Goal: Information Seeking & Learning: Learn about a topic

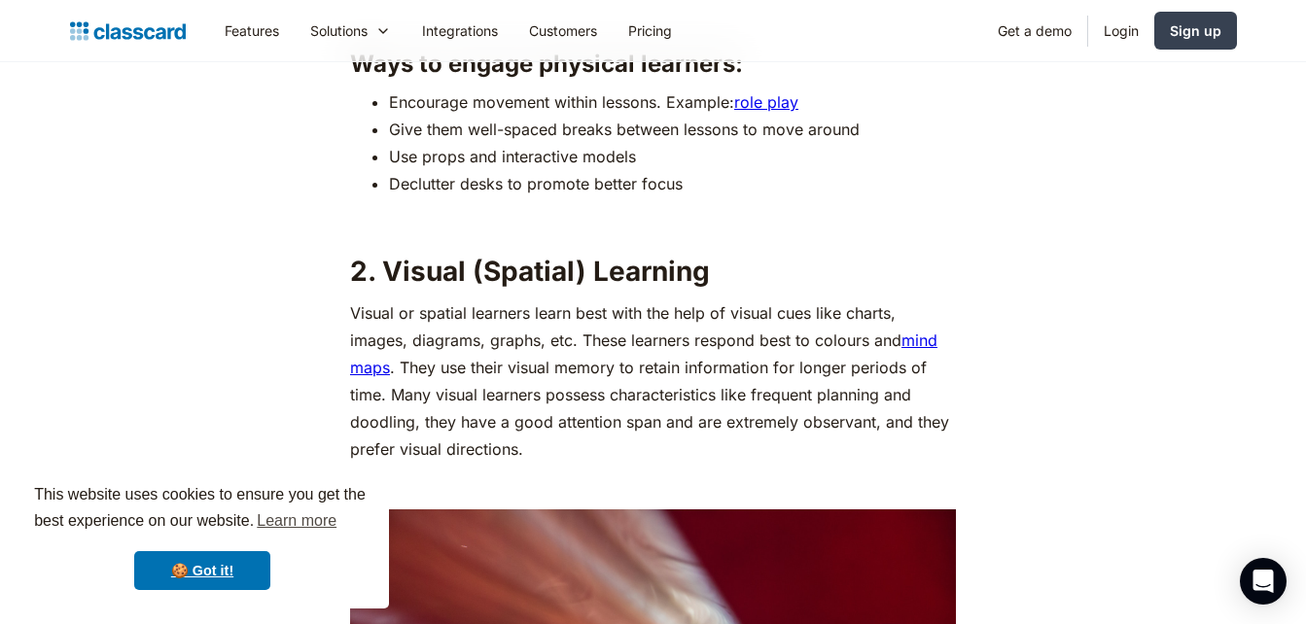
scroll to position [2449, 0]
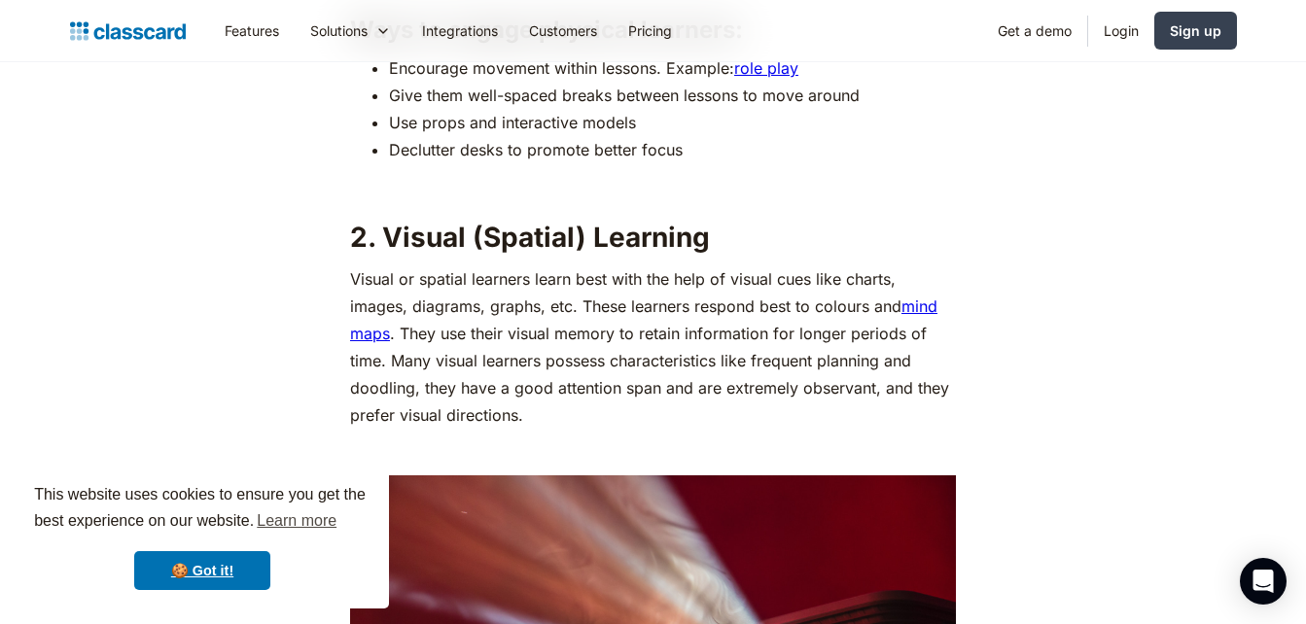
click at [917, 310] on link "mind maps" at bounding box center [643, 320] width 587 height 47
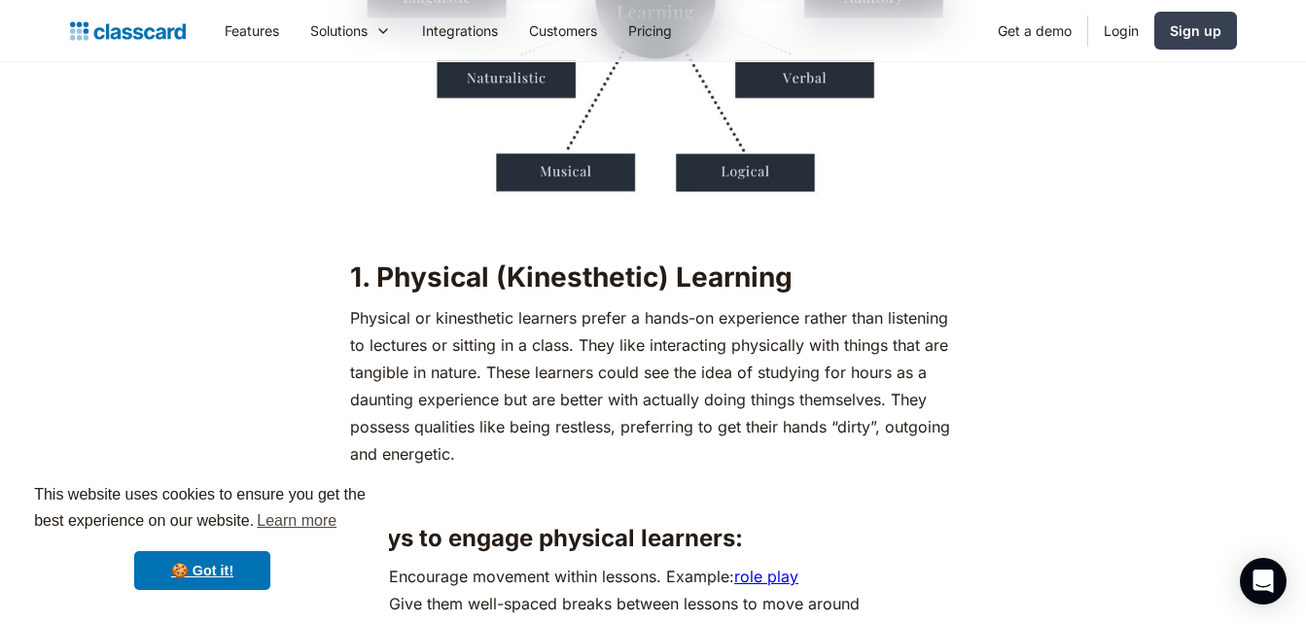
scroll to position [1888, 0]
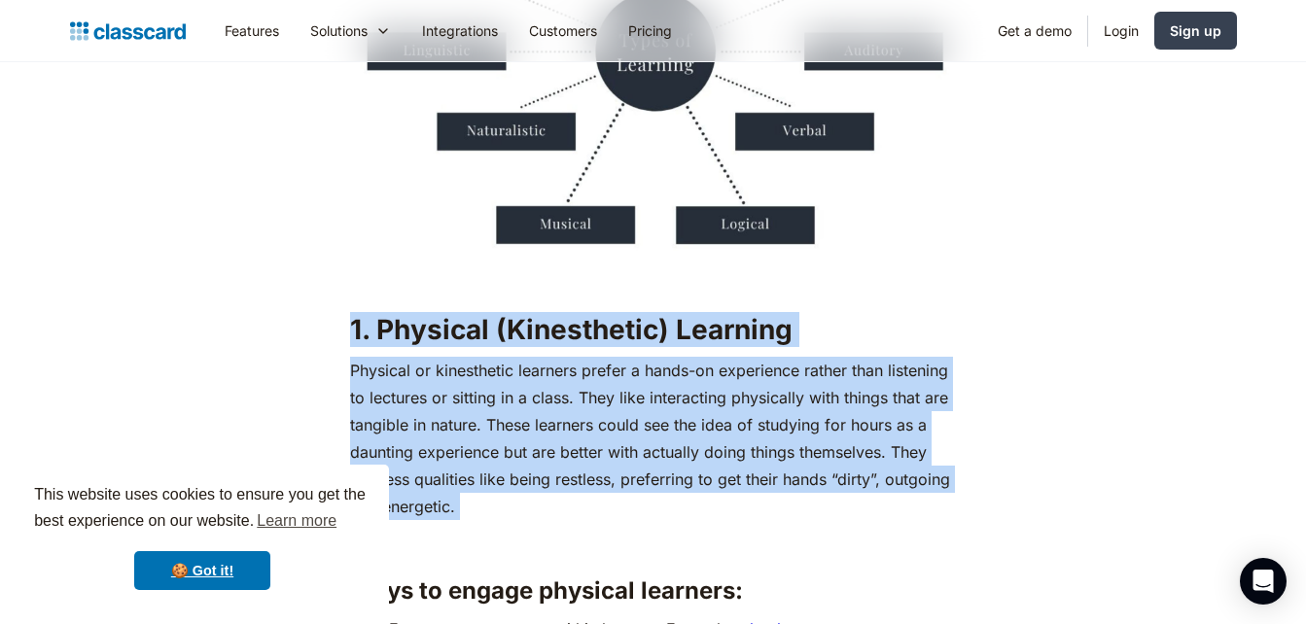
drag, startPoint x: 355, startPoint y: 327, endPoint x: 962, endPoint y: 531, distance: 640.4
click at [834, 473] on p "Physical or kinesthetic learners prefer a hands-on experience rather than liste…" at bounding box center [653, 438] width 606 height 163
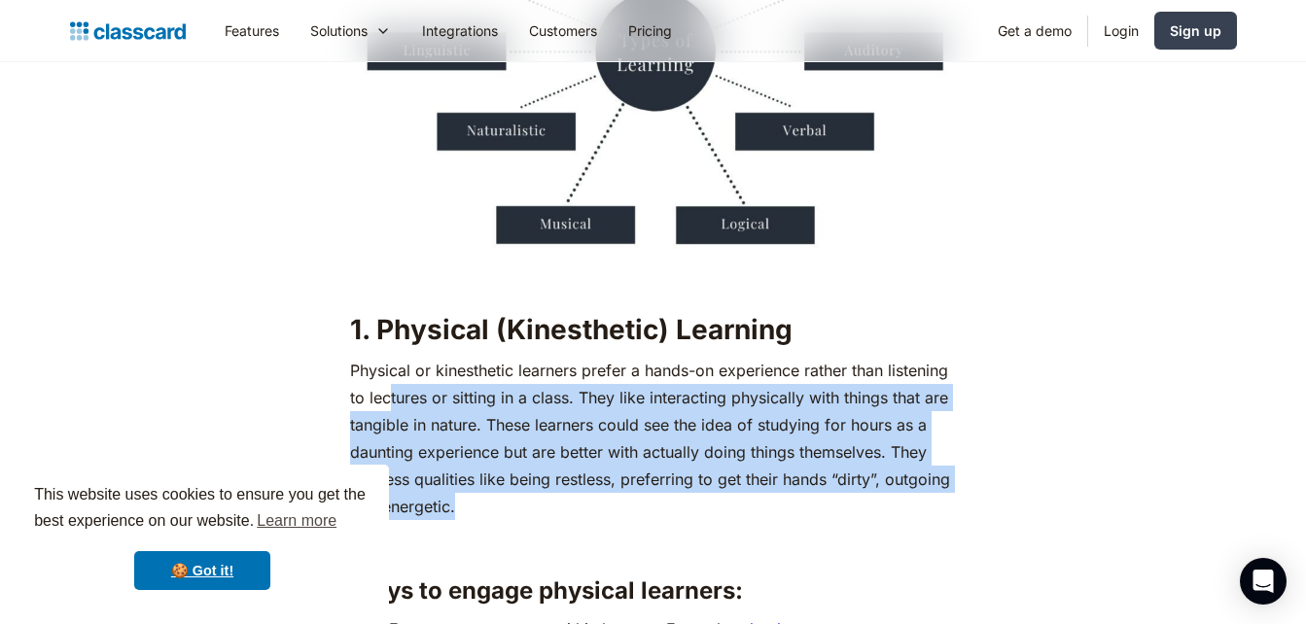
drag, startPoint x: 493, startPoint y: 508, endPoint x: 385, endPoint y: 387, distance: 161.9
click at [385, 387] on p "Physical or kinesthetic learners prefer a hands-on experience rather than liste…" at bounding box center [653, 438] width 606 height 163
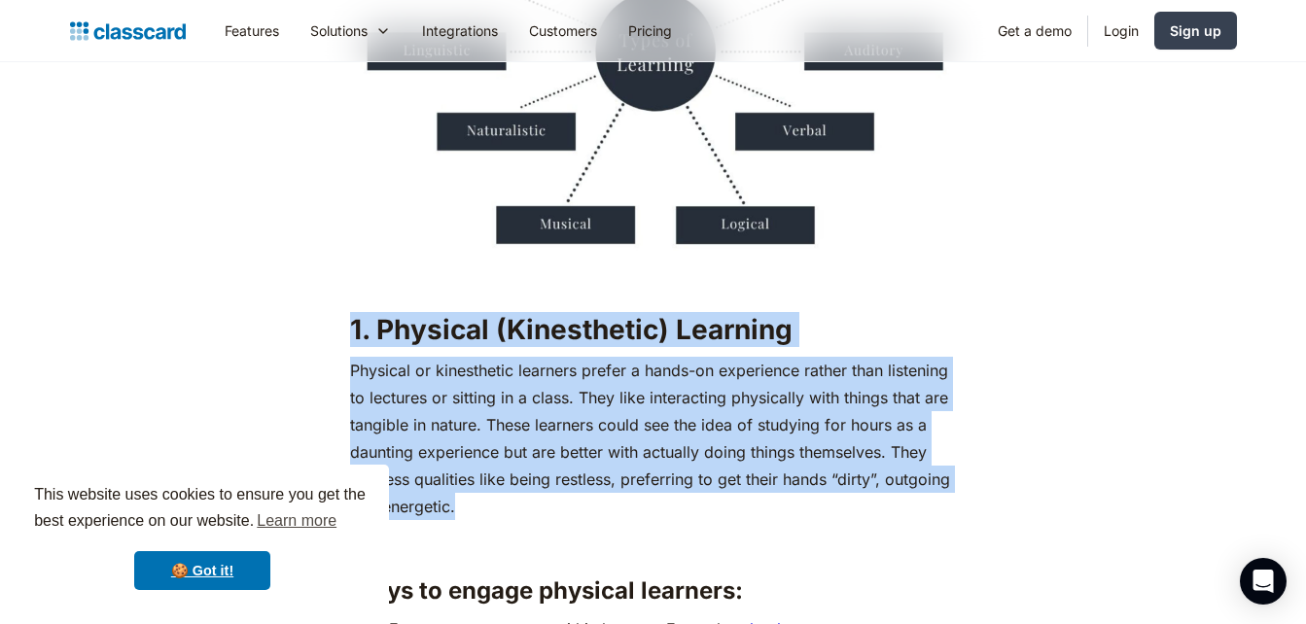
drag, startPoint x: 353, startPoint y: 326, endPoint x: 532, endPoint y: 515, distance: 260.8
copy div "1. Physical (Kinesthetic) Learning Physical or kinesthetic learners prefer a ha…"
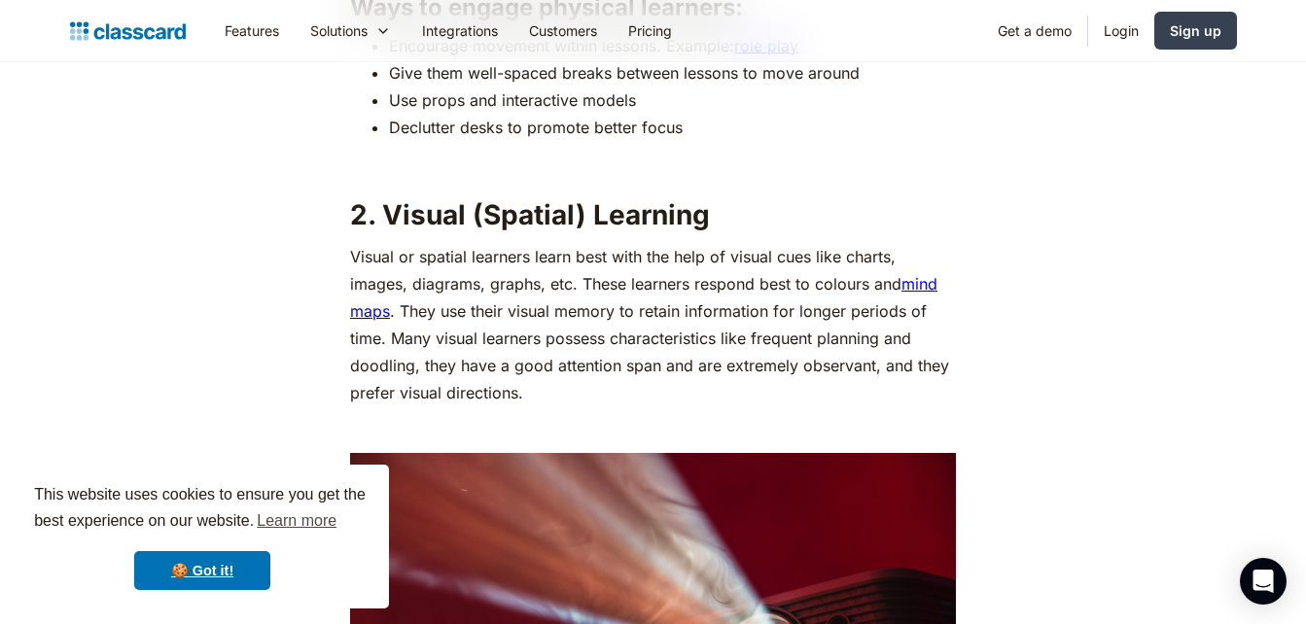
scroll to position [2498, 0]
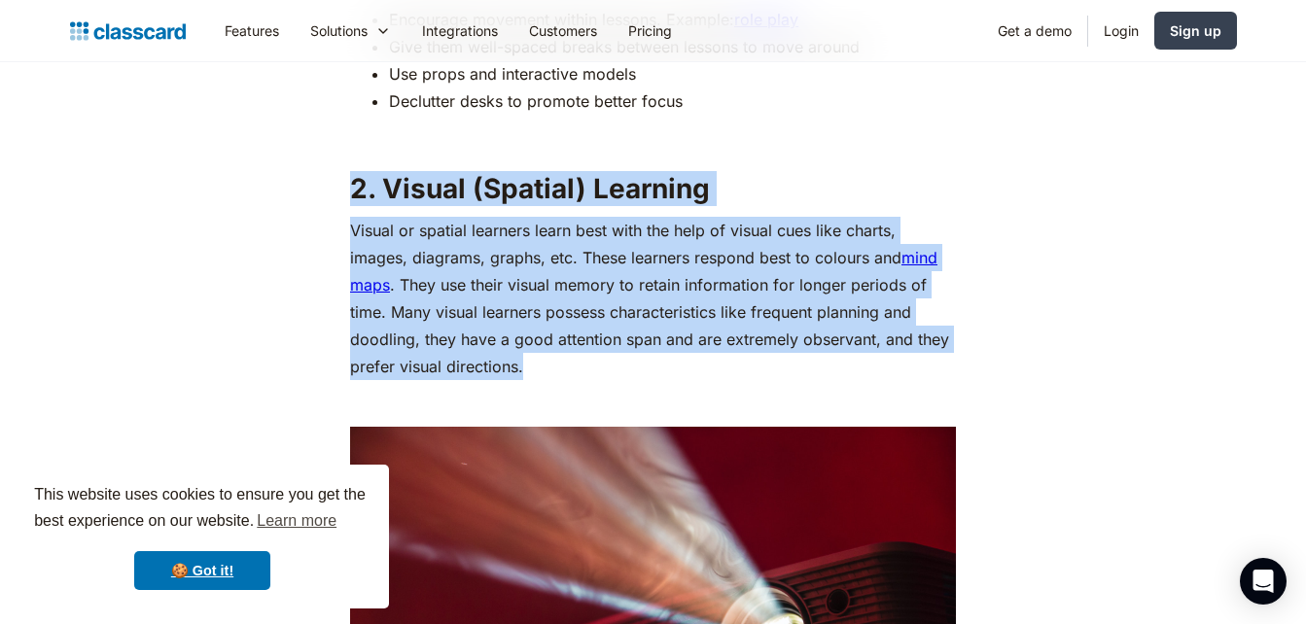
drag, startPoint x: 534, startPoint y: 373, endPoint x: 344, endPoint y: 200, distance: 256.8
copy div "2. Visual (Spatial) Learning Visual or spatial learners learn best with the hel…"
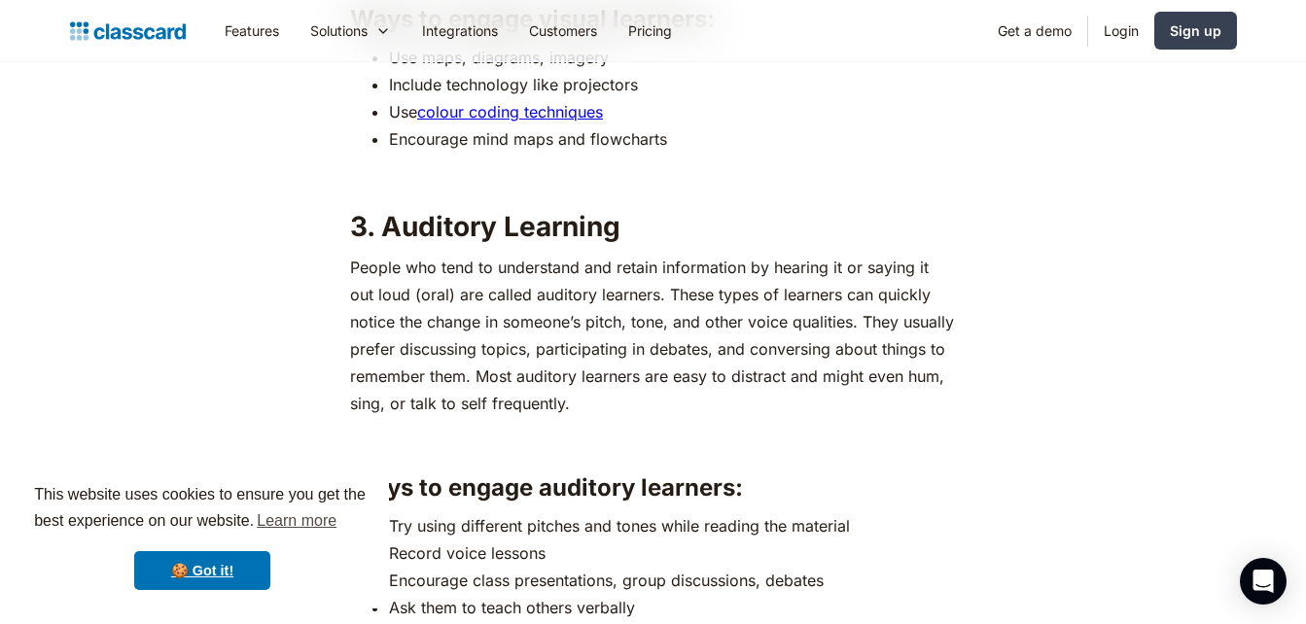
scroll to position [3419, 0]
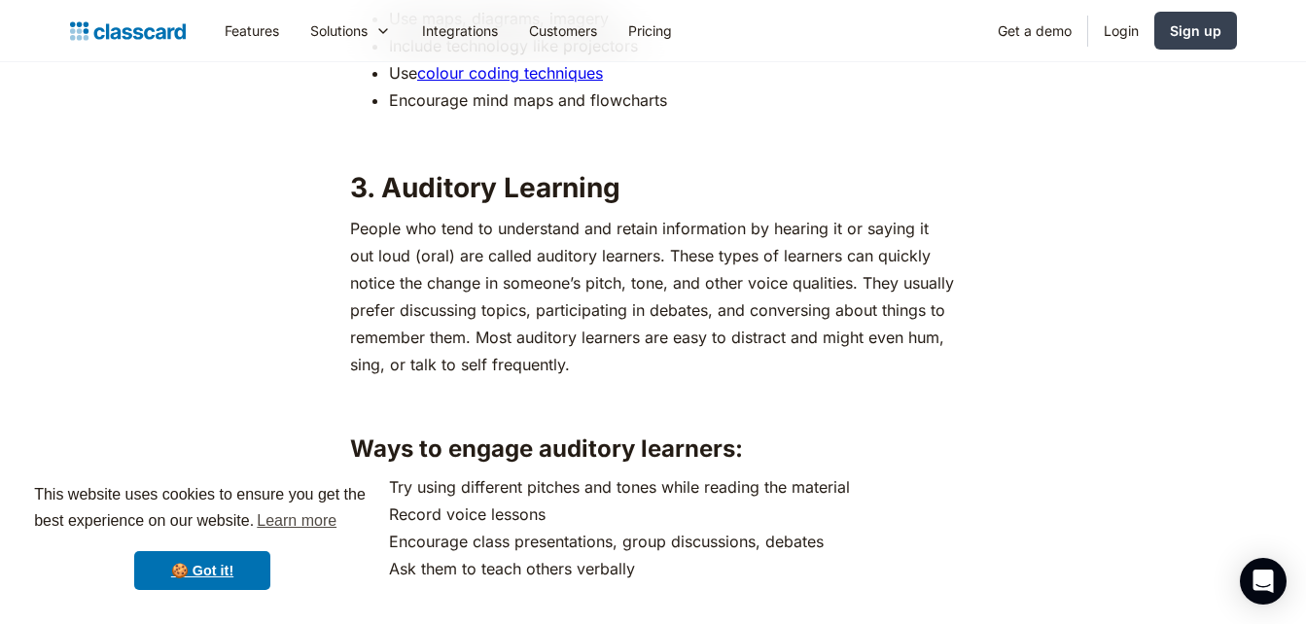
click at [580, 368] on p "People who tend to understand and retain information by hearing it or saying it…" at bounding box center [653, 296] width 606 height 163
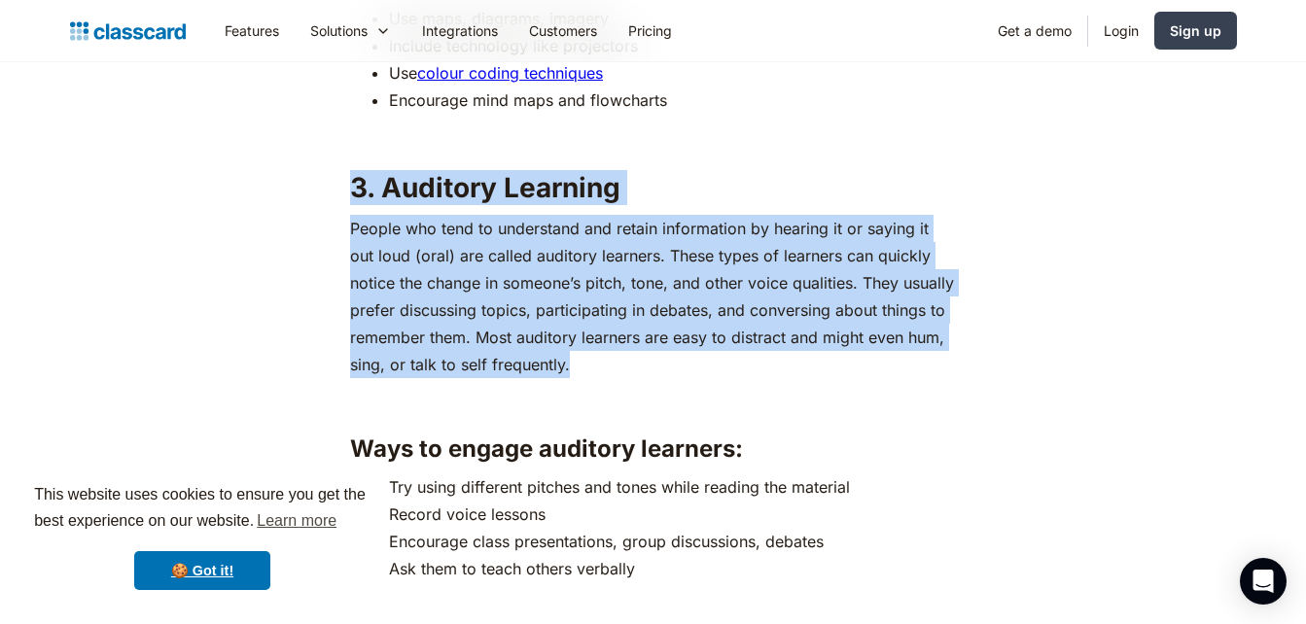
drag, startPoint x: 575, startPoint y: 368, endPoint x: 332, endPoint y: 168, distance: 314.5
copy div "3. Auditory Learning People who tend to understand and retain information by he…"
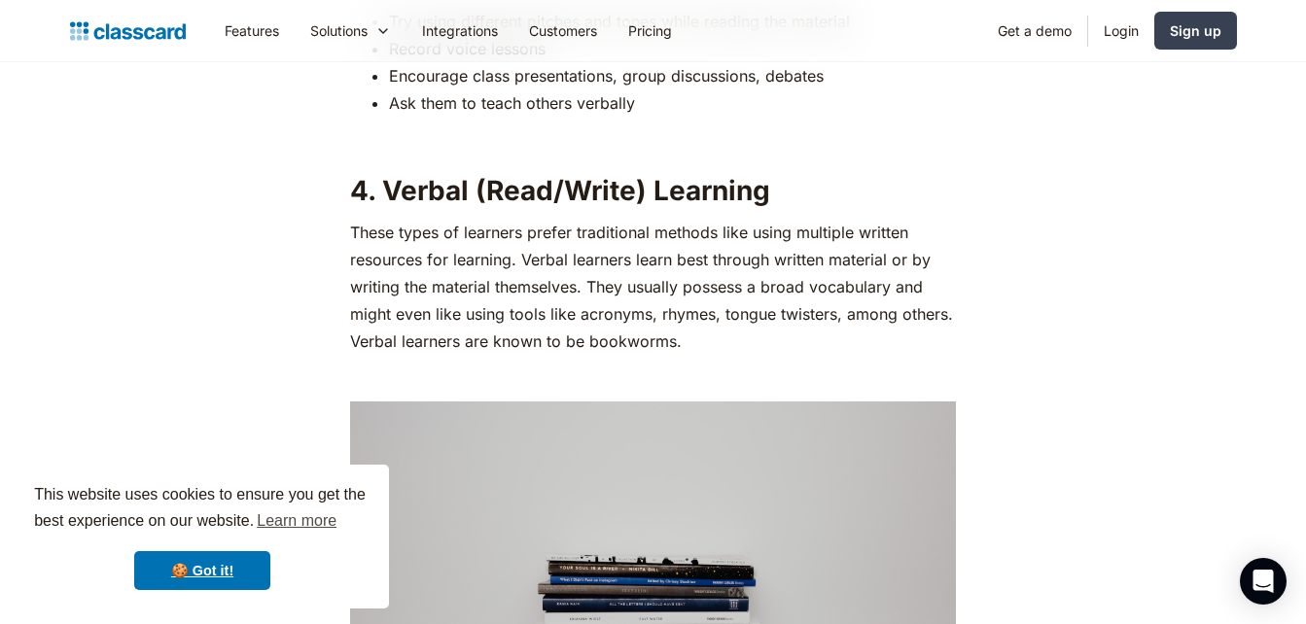
scroll to position [3925, 0]
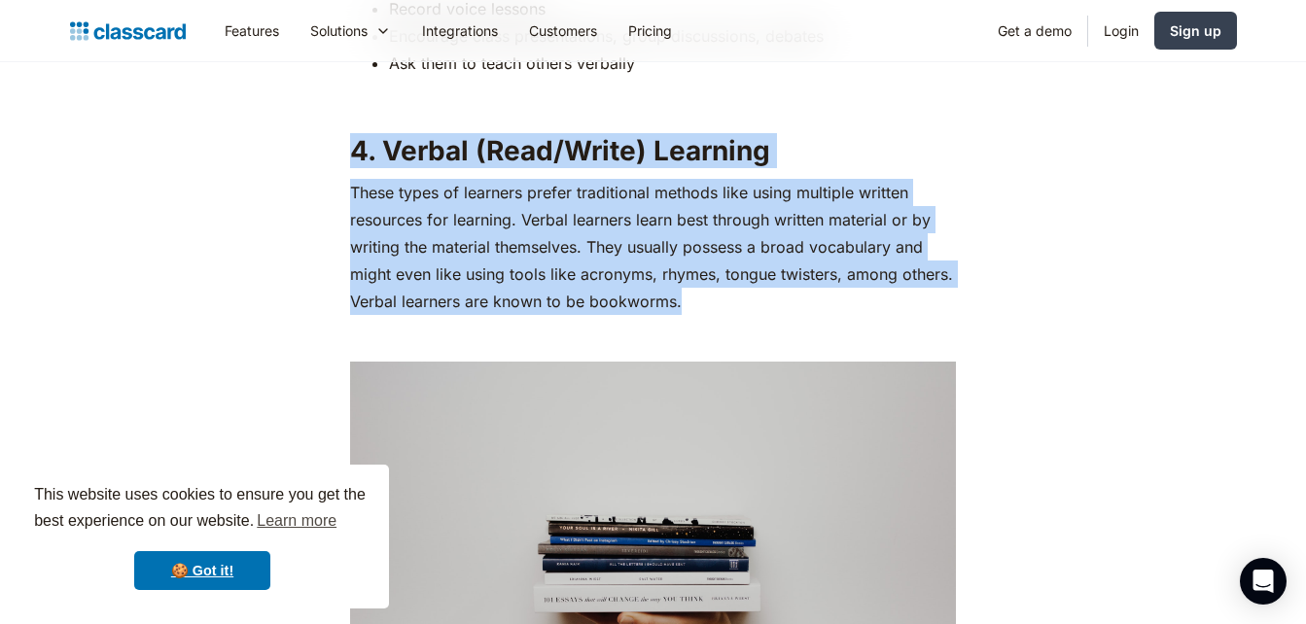
drag, startPoint x: 688, startPoint y: 306, endPoint x: 343, endPoint y: 132, distance: 385.8
copy div "4. Verbal (Read/Write) Learning These types of learners prefer traditional meth…"
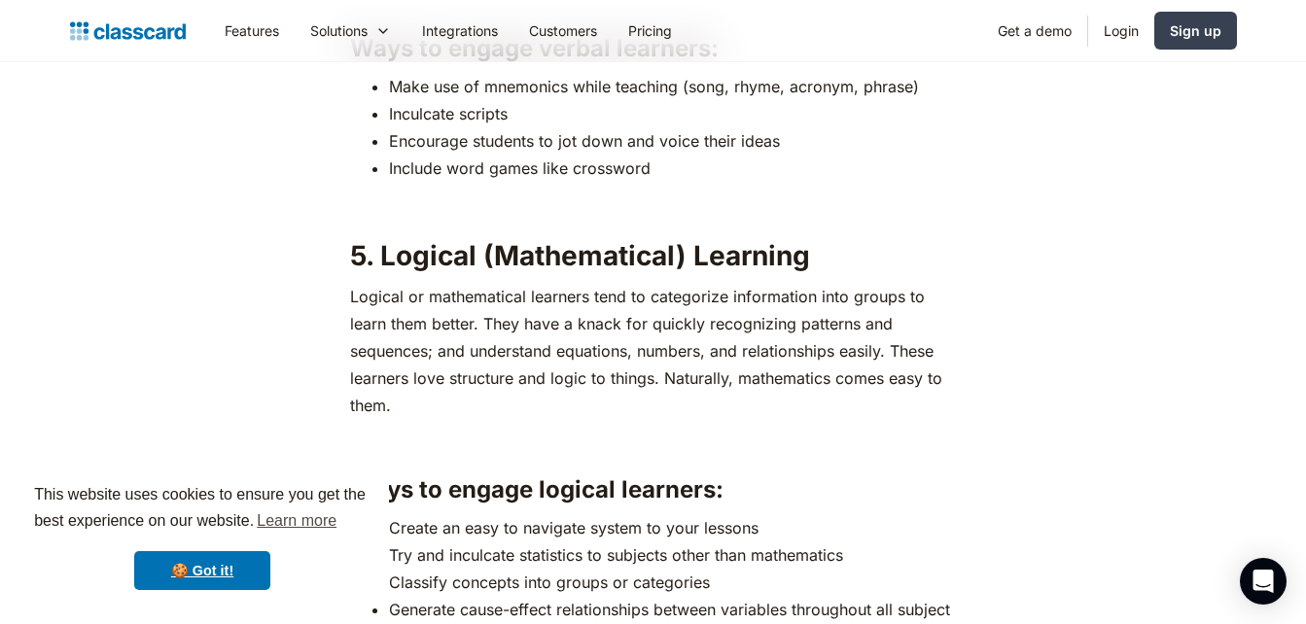
scroll to position [4742, 0]
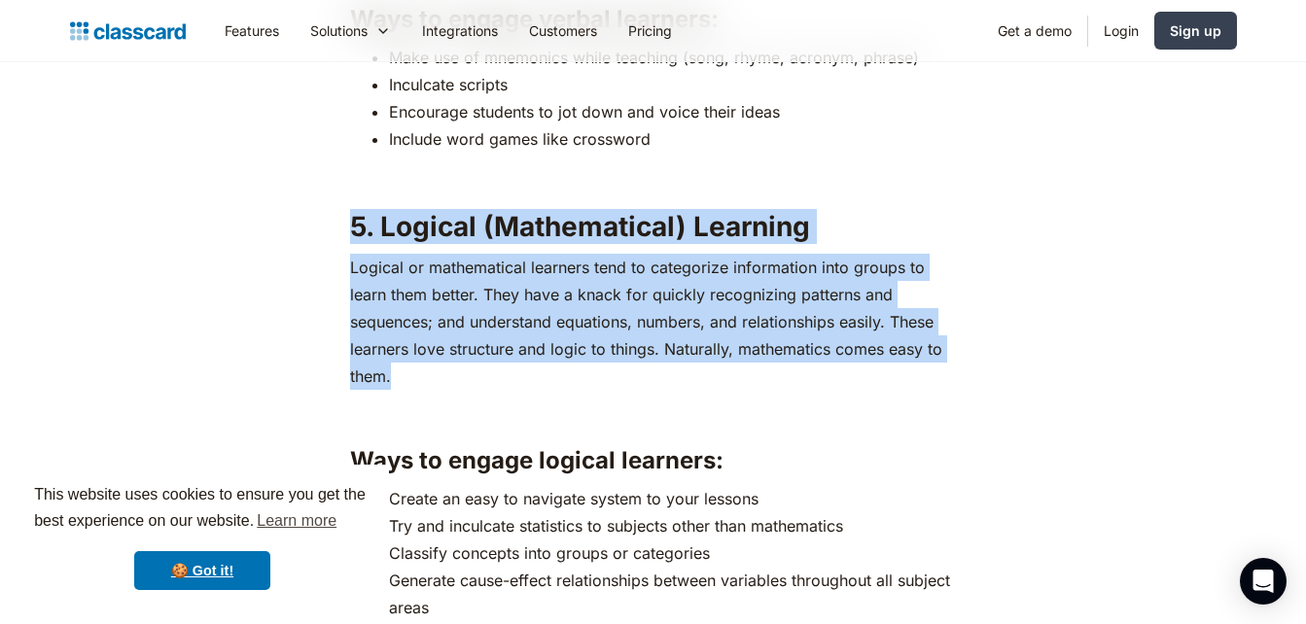
drag, startPoint x: 394, startPoint y: 380, endPoint x: 320, endPoint y: 214, distance: 182.0
click at [320, 214] on div "If you have been a part of the education sector, you probably already know how …" at bounding box center [653, 398] width 791 height 8028
copy div "5. Logical (Mathematical) Learning Logical or mathematical learners tend to cat…"
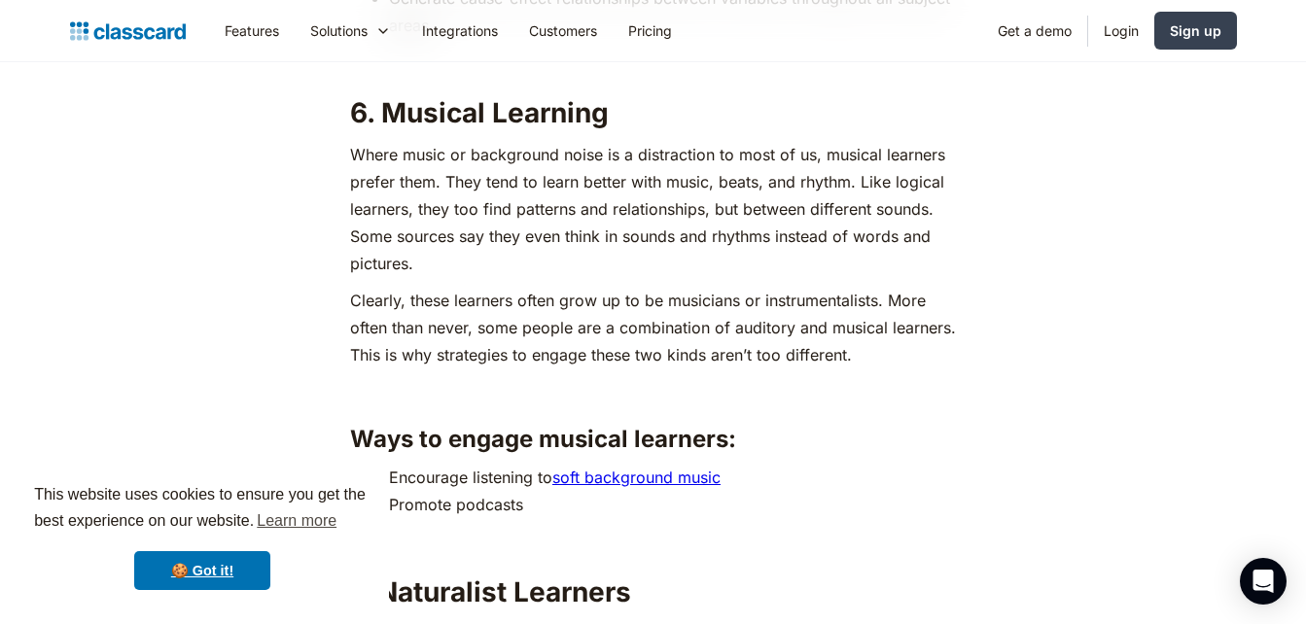
scroll to position [5325, 0]
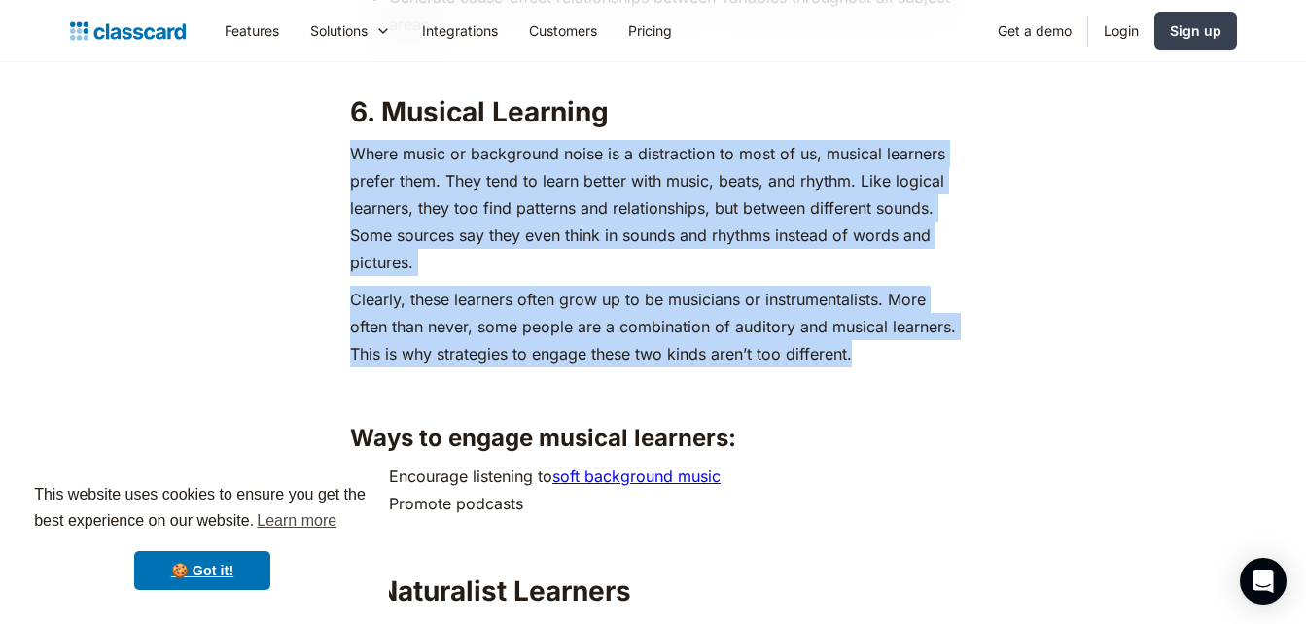
drag, startPoint x: 857, startPoint y: 357, endPoint x: 348, endPoint y: 146, distance: 550.7
click at [909, 367] on p "Clearly, these learners often grow up to be musicians or instrumentalists. More…" at bounding box center [653, 327] width 606 height 82
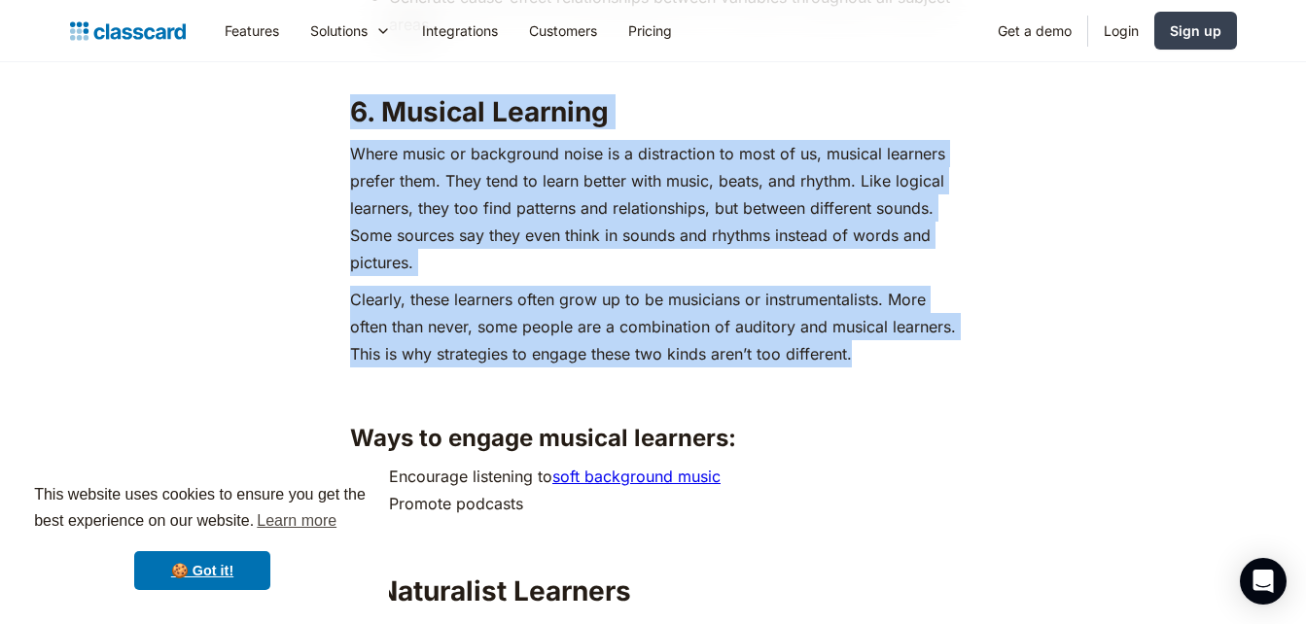
drag, startPoint x: 863, startPoint y: 358, endPoint x: 349, endPoint y: 117, distance: 567.4
copy div "6. Musical Learning Where music or background noise is a distraction to most of…"
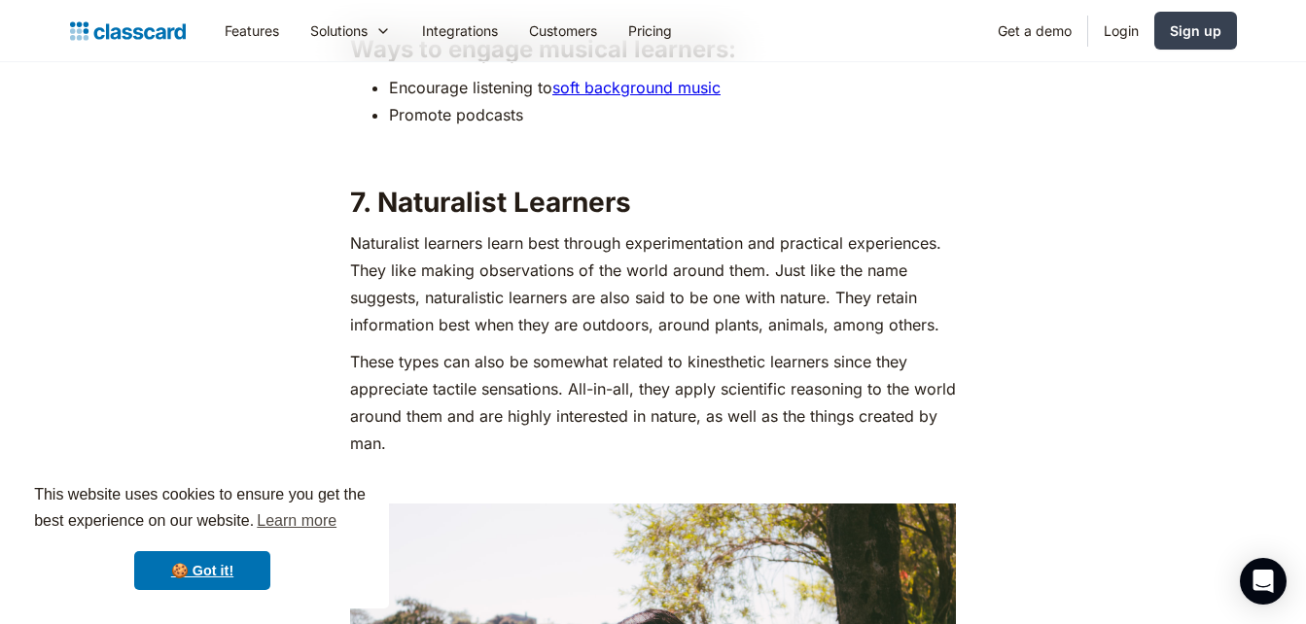
scroll to position [5753, 0]
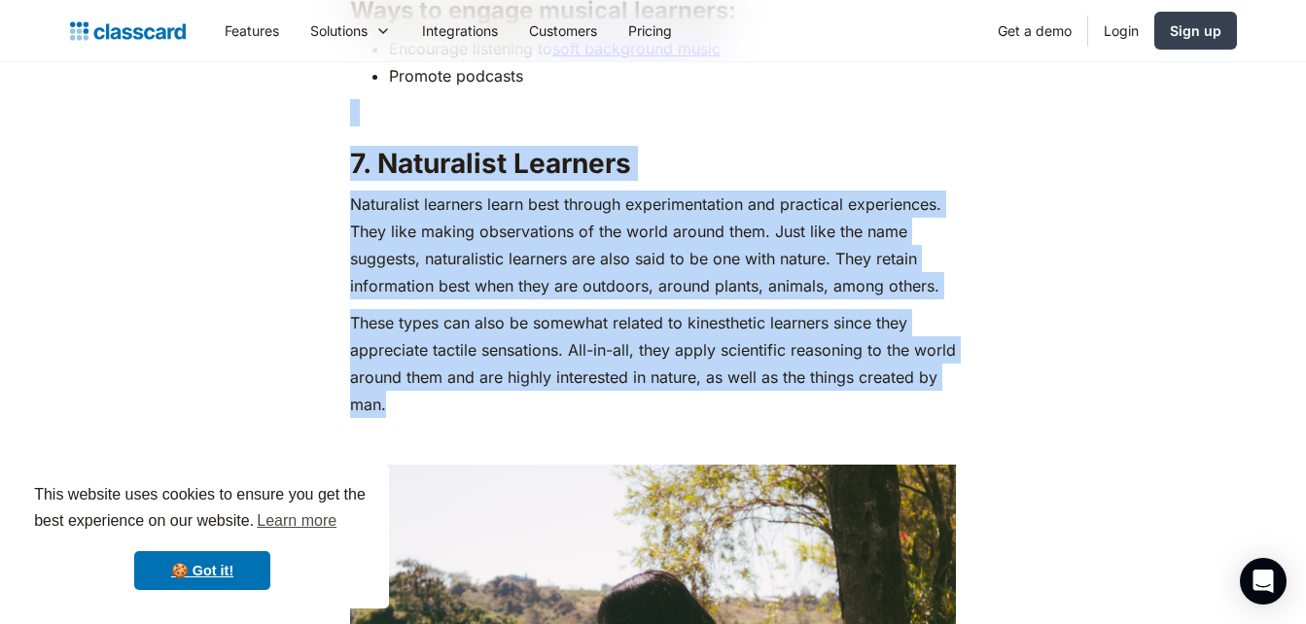
drag, startPoint x: 477, startPoint y: 407, endPoint x: 306, endPoint y: 98, distance: 352.2
copy div "7. Naturalist Learners Naturalist learners learn best through experimentation a…"
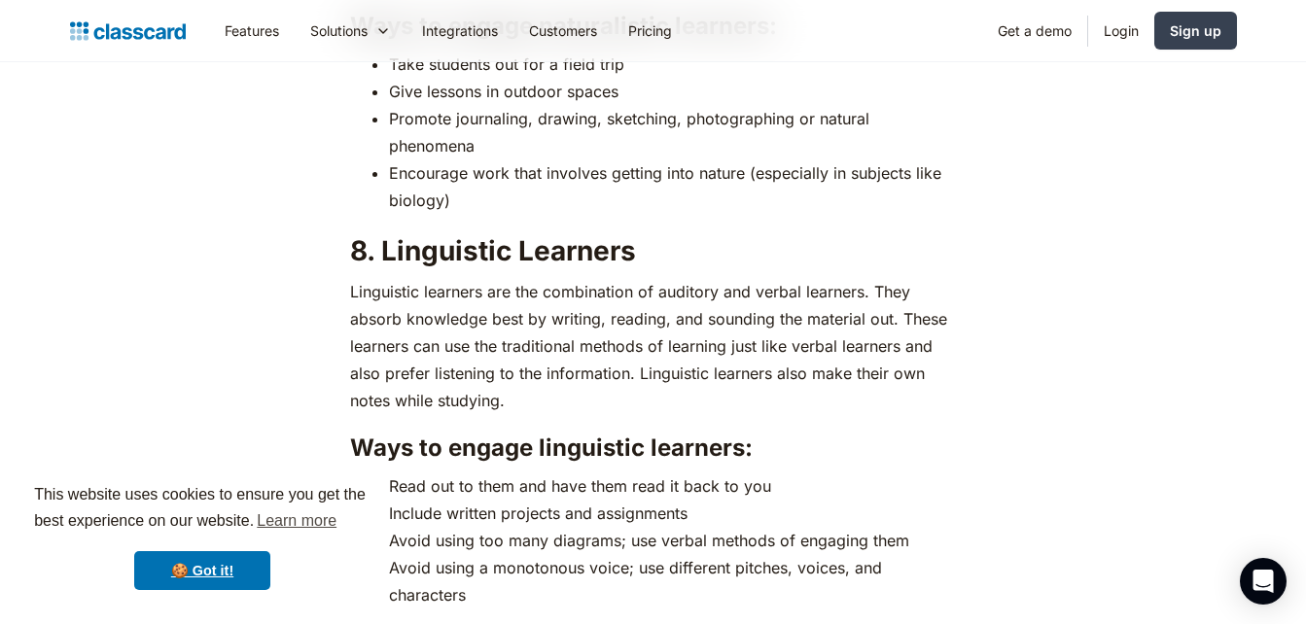
scroll to position [6712, 0]
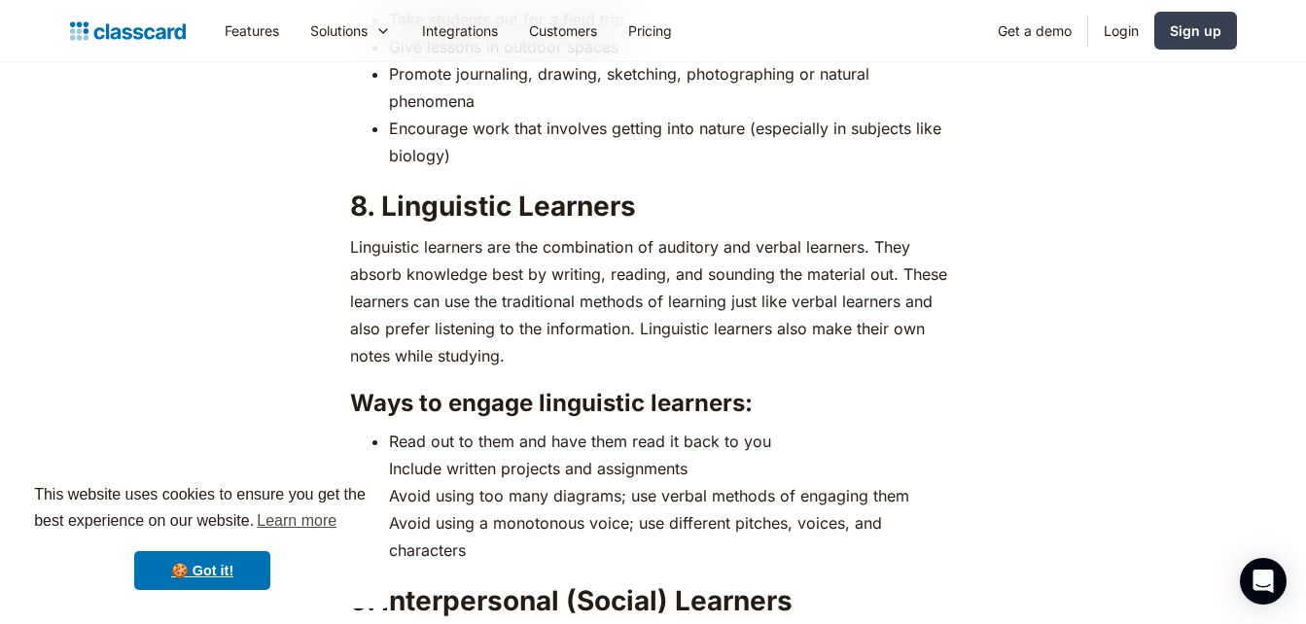
drag, startPoint x: 509, startPoint y: 357, endPoint x: 329, endPoint y: 199, distance: 239.2
copy div "8. Linguistic Learners Linguistic learners are the combination of auditory and …"
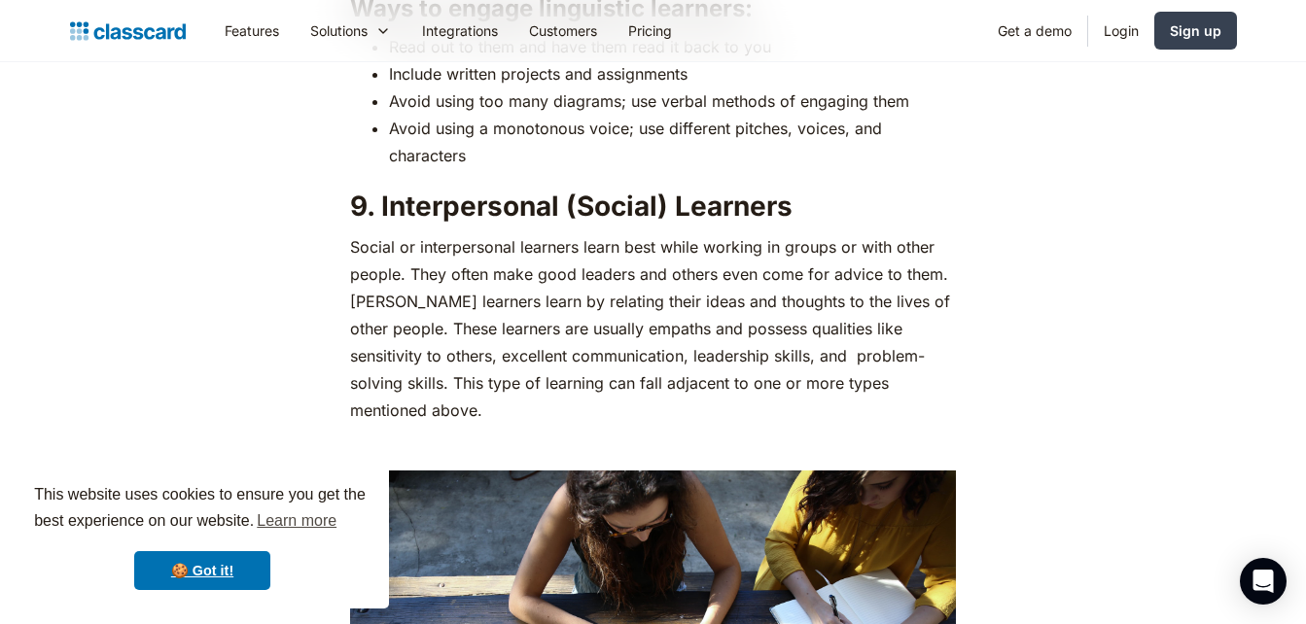
scroll to position [7140, 0]
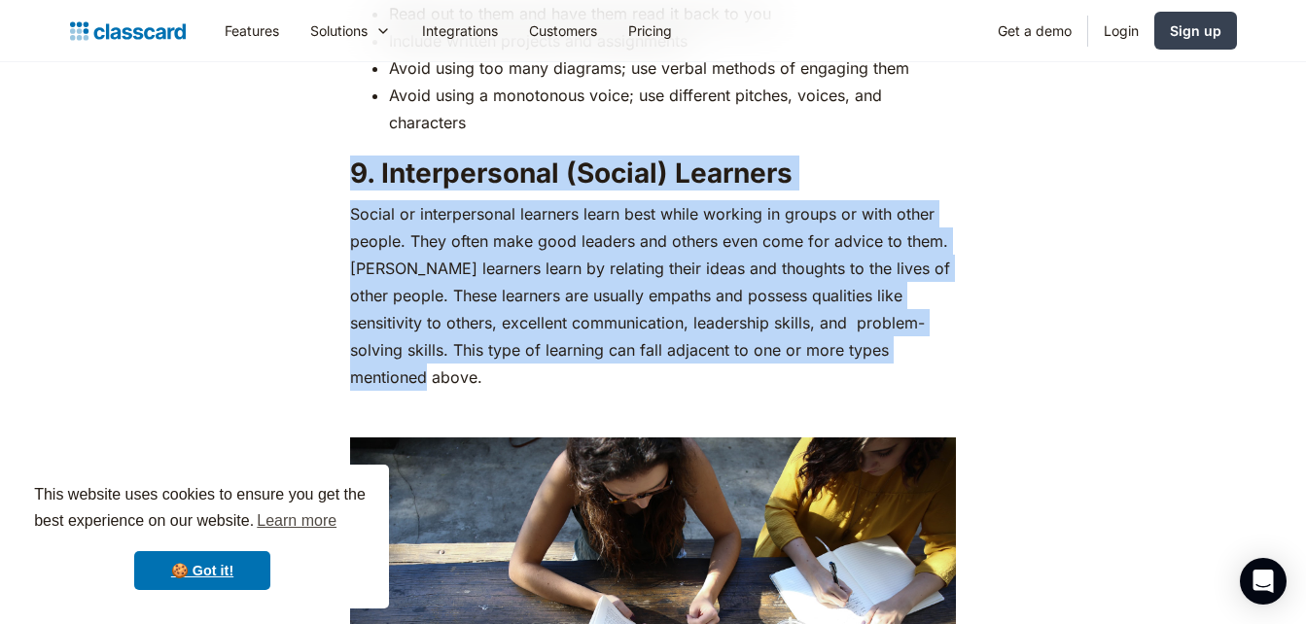
drag, startPoint x: 919, startPoint y: 350, endPoint x: 351, endPoint y: 162, distance: 598.2
copy div "9. Interpersonal (Social) Learners Social or interpersonal learners learn best …"
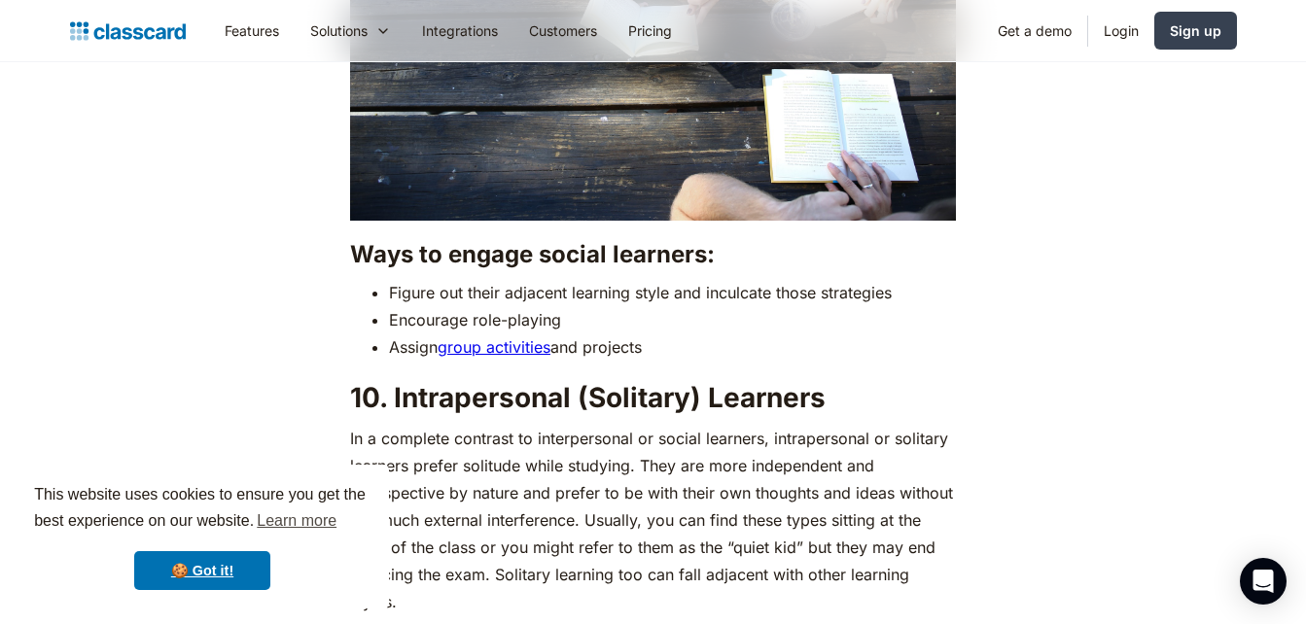
scroll to position [7870, 0]
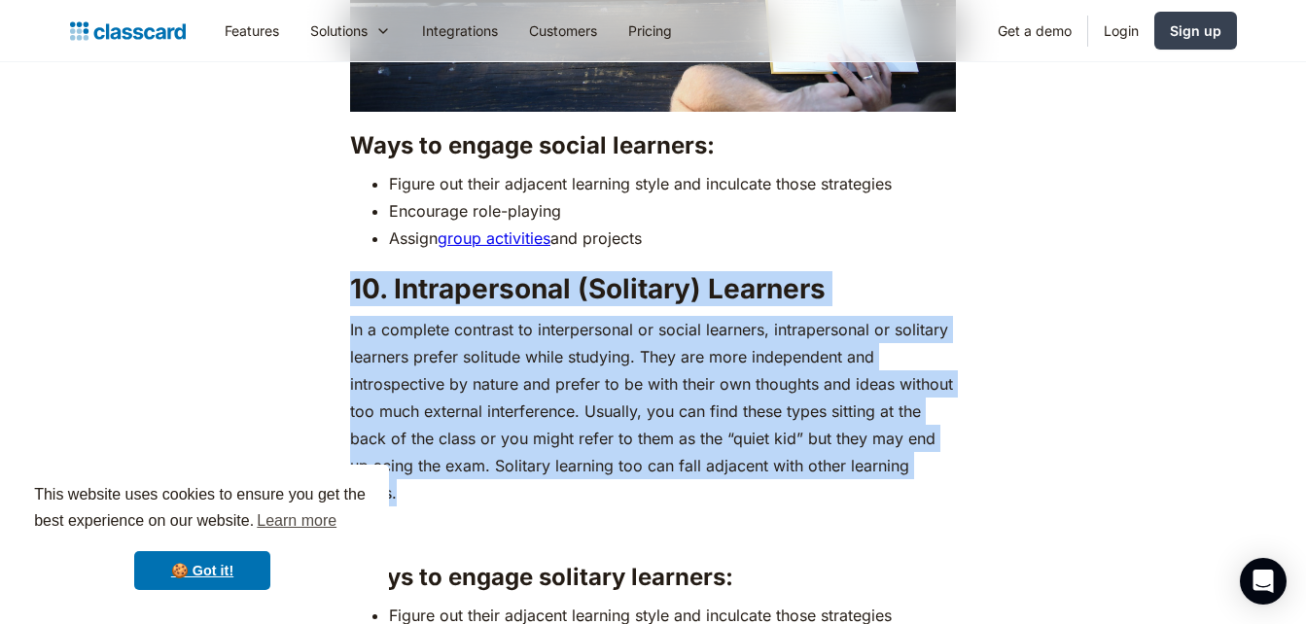
drag, startPoint x: 938, startPoint y: 442, endPoint x: 338, endPoint y: 254, distance: 628.8
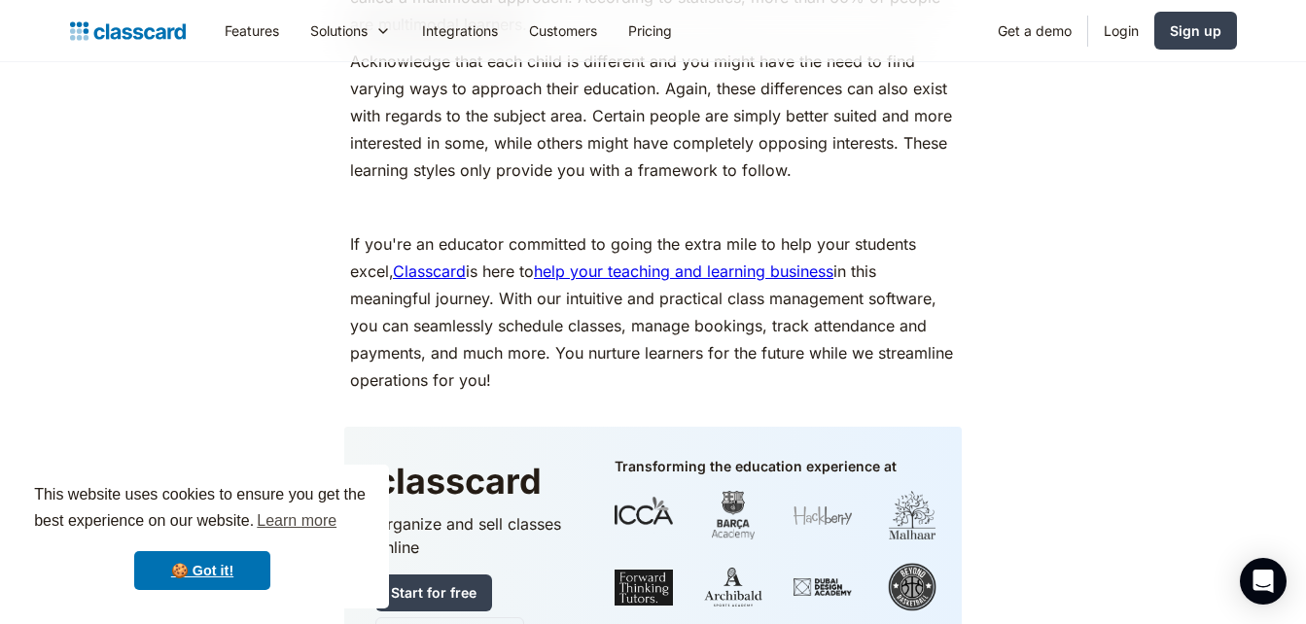
scroll to position [8728, 0]
